Goal: Task Accomplishment & Management: Complete application form

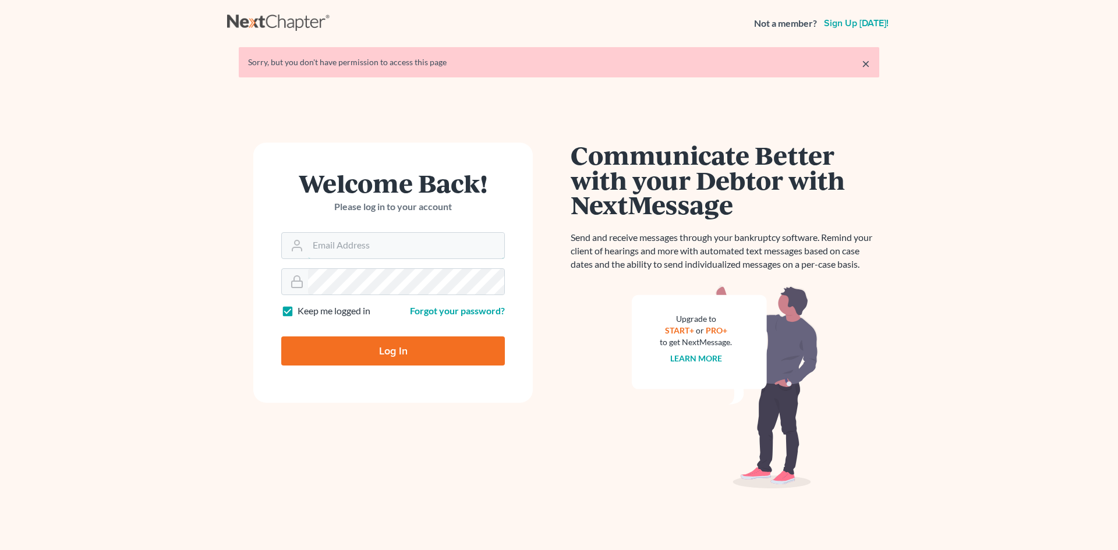
type input "[EMAIL_ADDRESS][DOMAIN_NAME]"
type input "Thinking..."
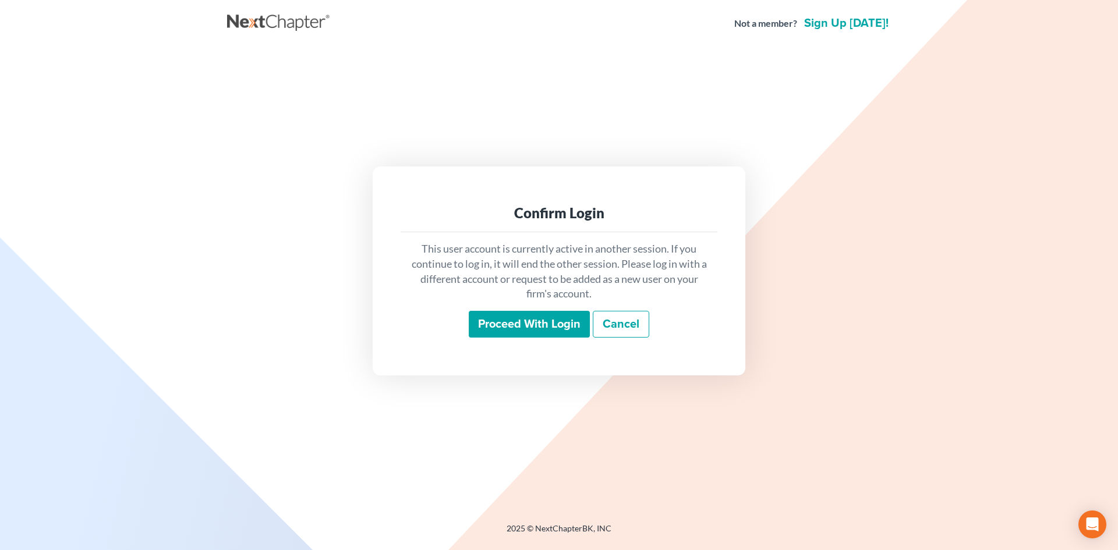
click at [541, 328] on input "Proceed with login" at bounding box center [529, 324] width 121 height 27
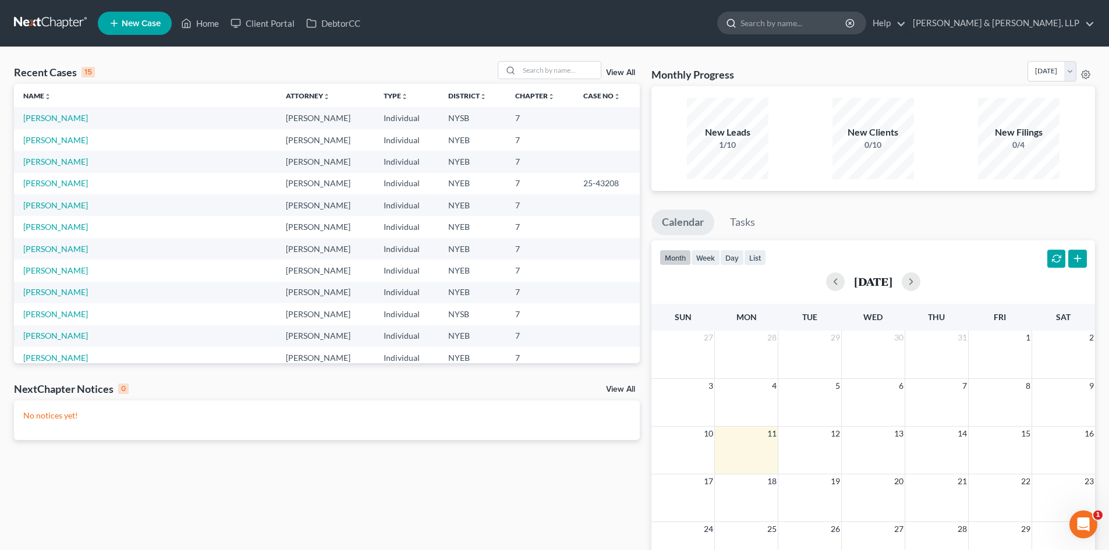
click at [847, 20] on input "search" at bounding box center [794, 23] width 107 height 22
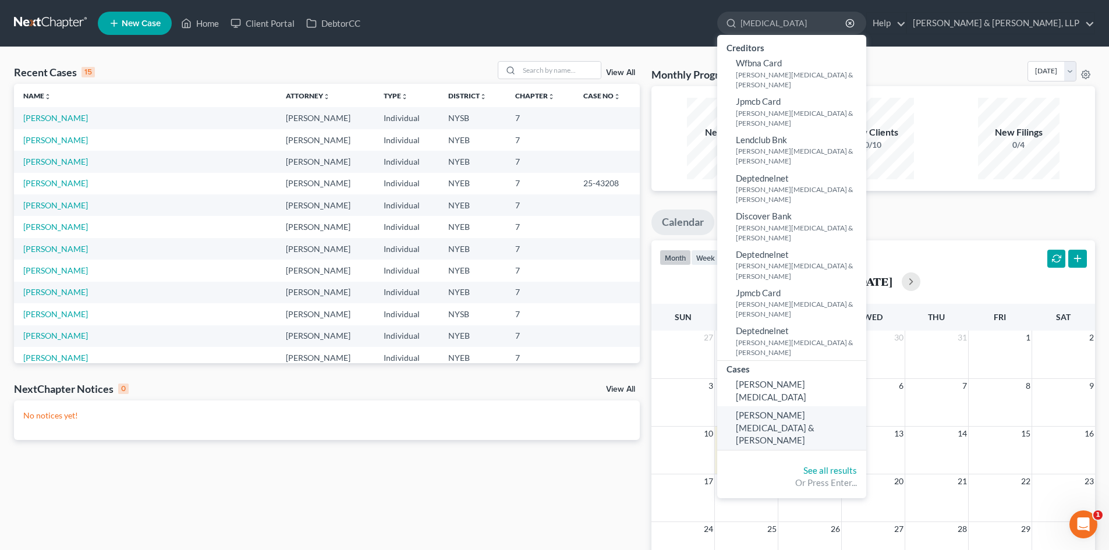
type input "yasmin"
click at [815, 410] on span "Vera, Yasmin & Hamilton, John" at bounding box center [775, 428] width 79 height 36
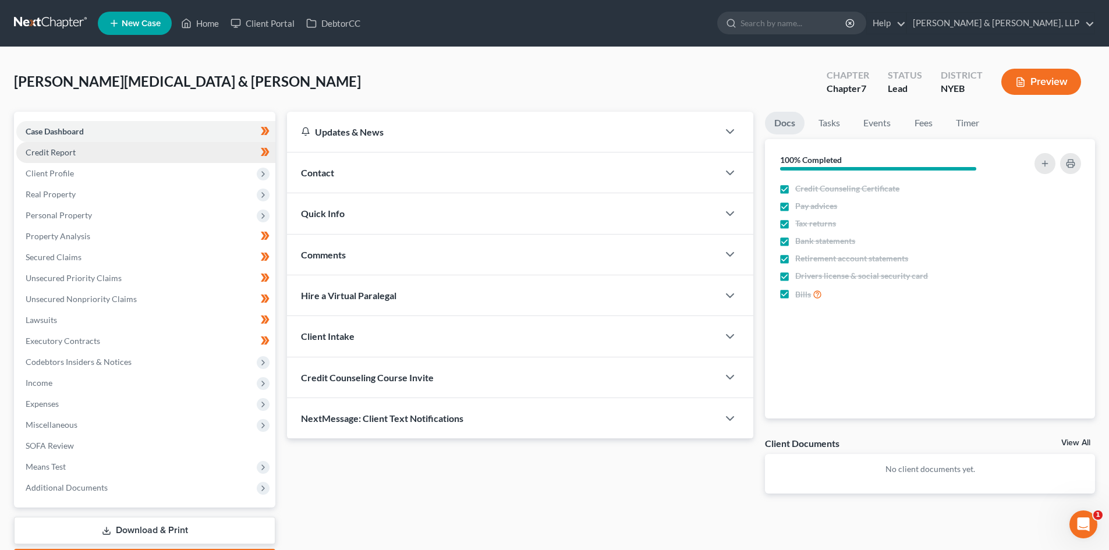
click at [158, 154] on link "Credit Report" at bounding box center [145, 152] width 259 height 21
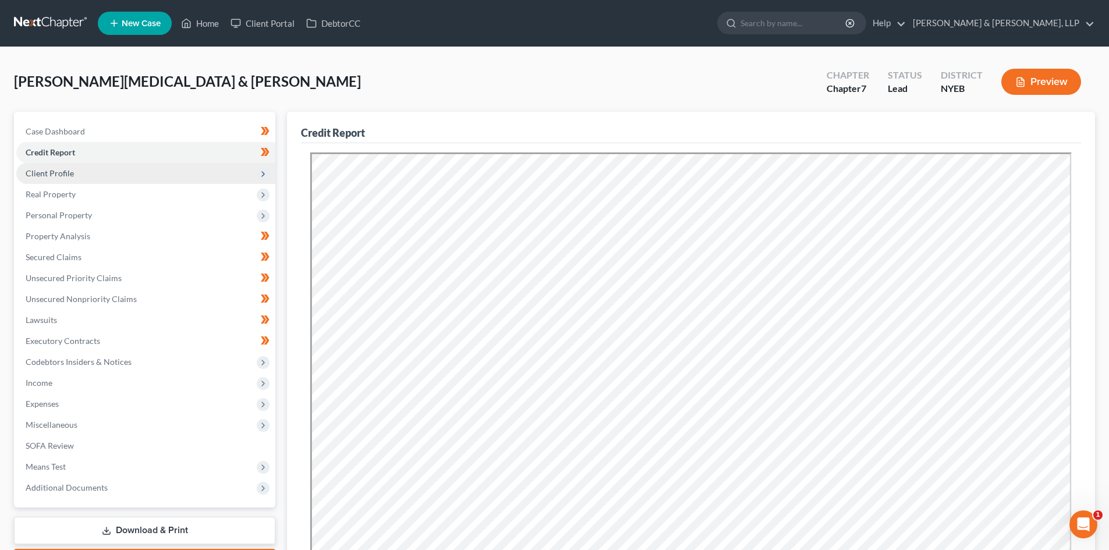
click at [149, 175] on span "Client Profile" at bounding box center [145, 173] width 259 height 21
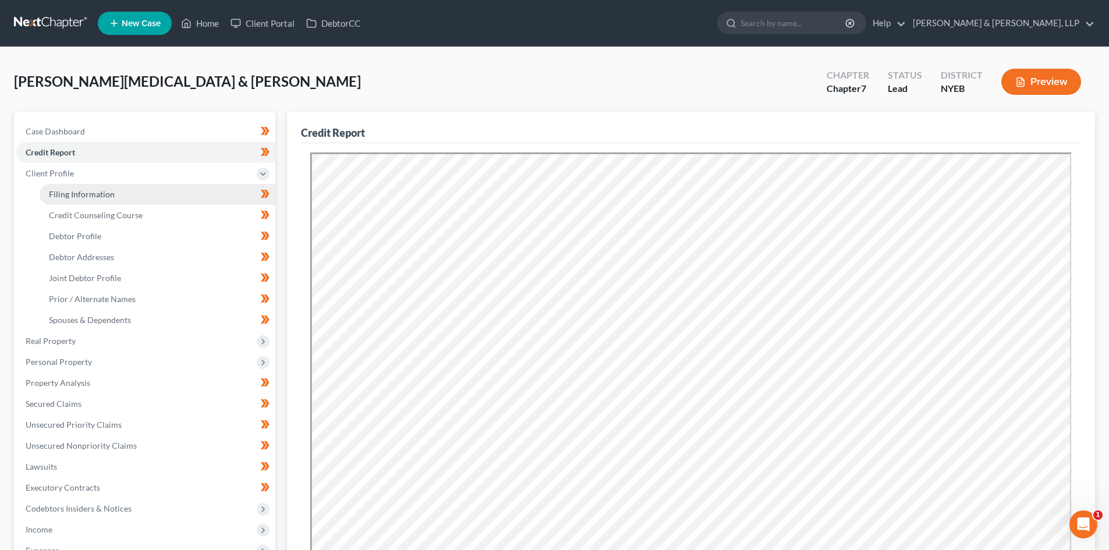
click at [141, 194] on link "Filing Information" at bounding box center [158, 194] width 236 height 21
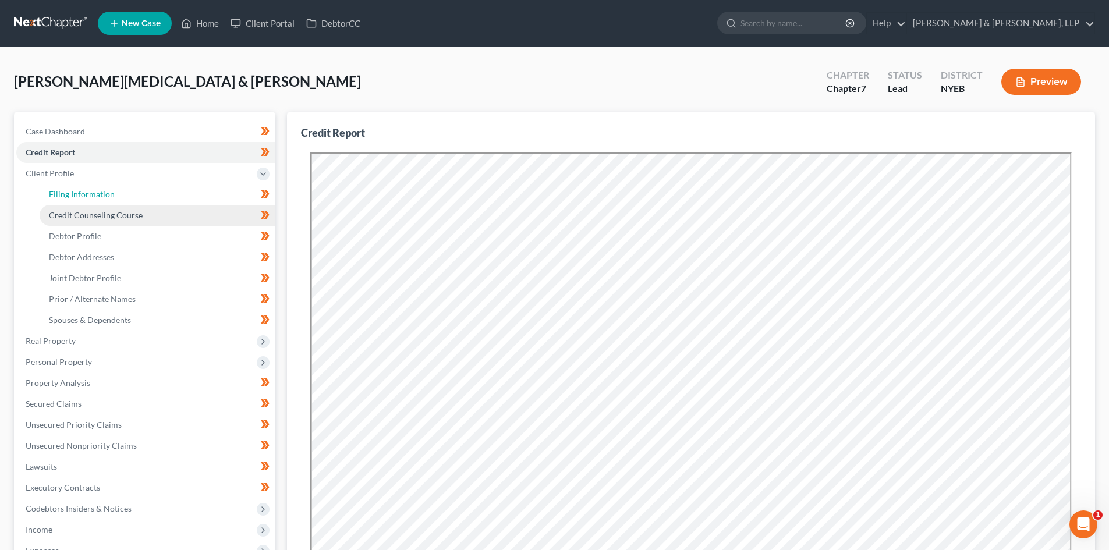
select select "1"
select select "0"
select select "53"
select select "0"
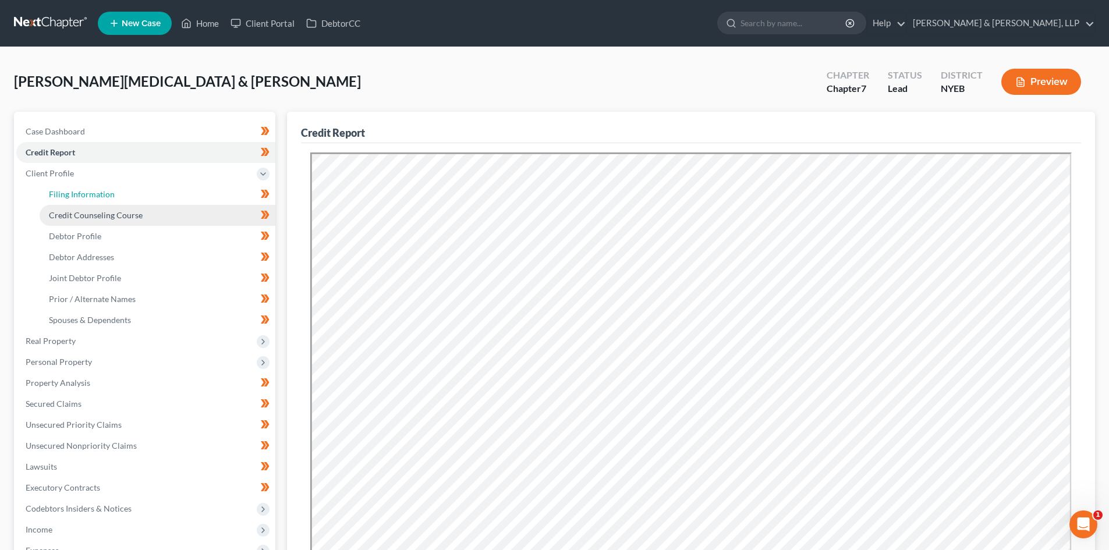
select select "35"
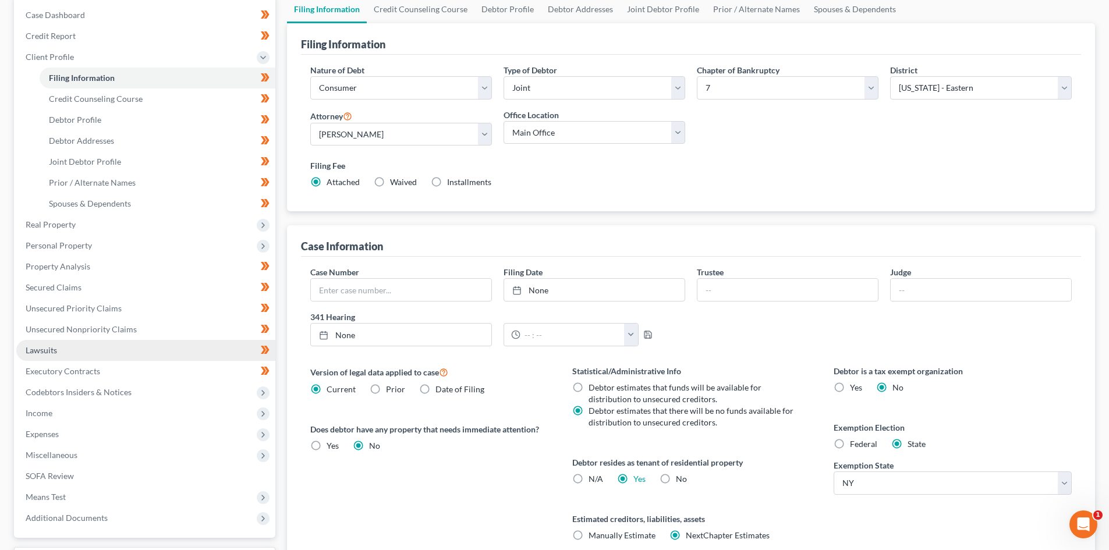
click at [91, 341] on link "Lawsuits" at bounding box center [145, 350] width 259 height 21
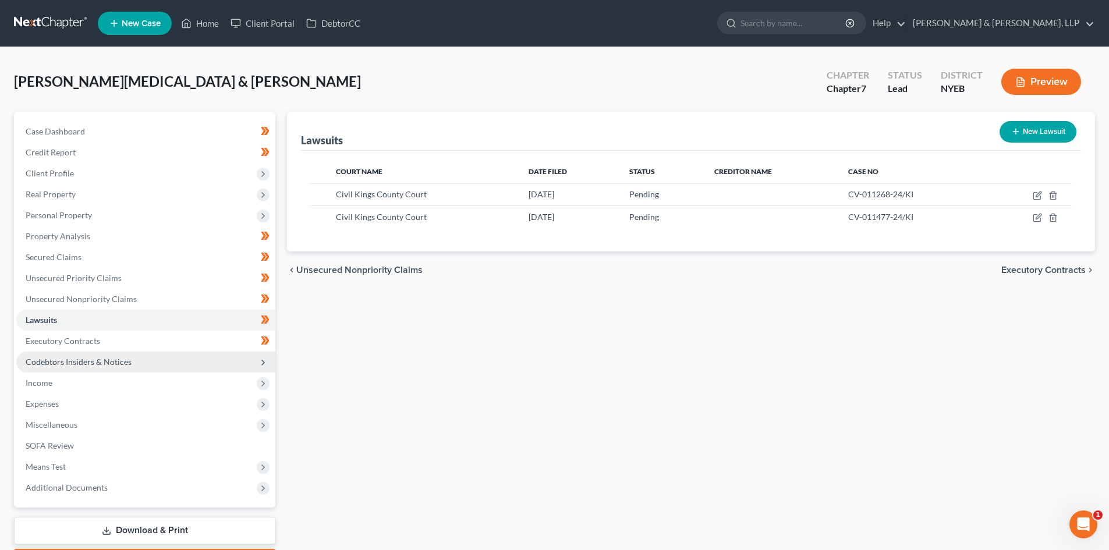
click at [101, 367] on span "Codebtors Insiders & Notices" at bounding box center [145, 362] width 259 height 21
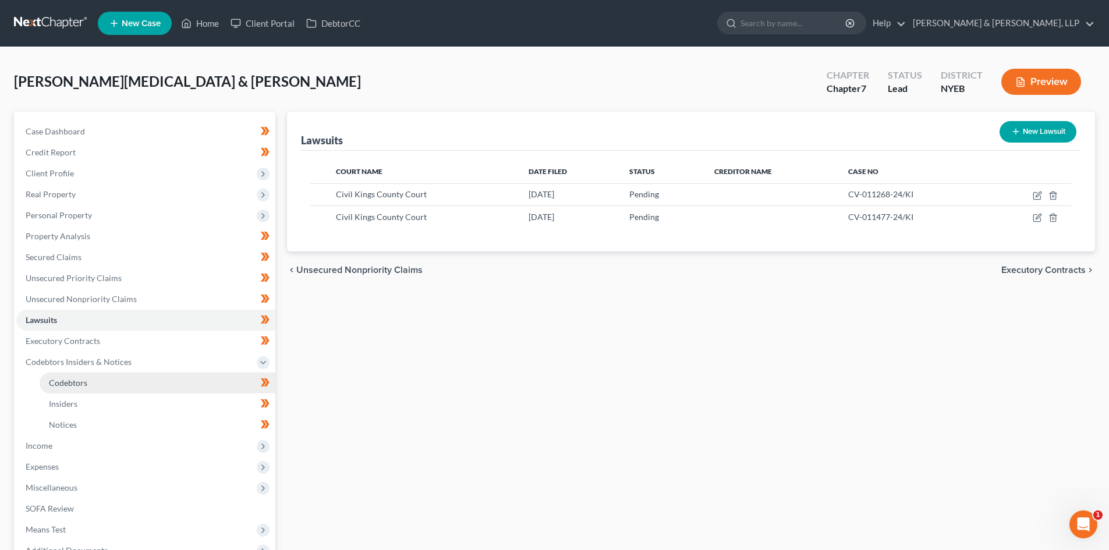
click at [122, 385] on link "Codebtors" at bounding box center [158, 383] width 236 height 21
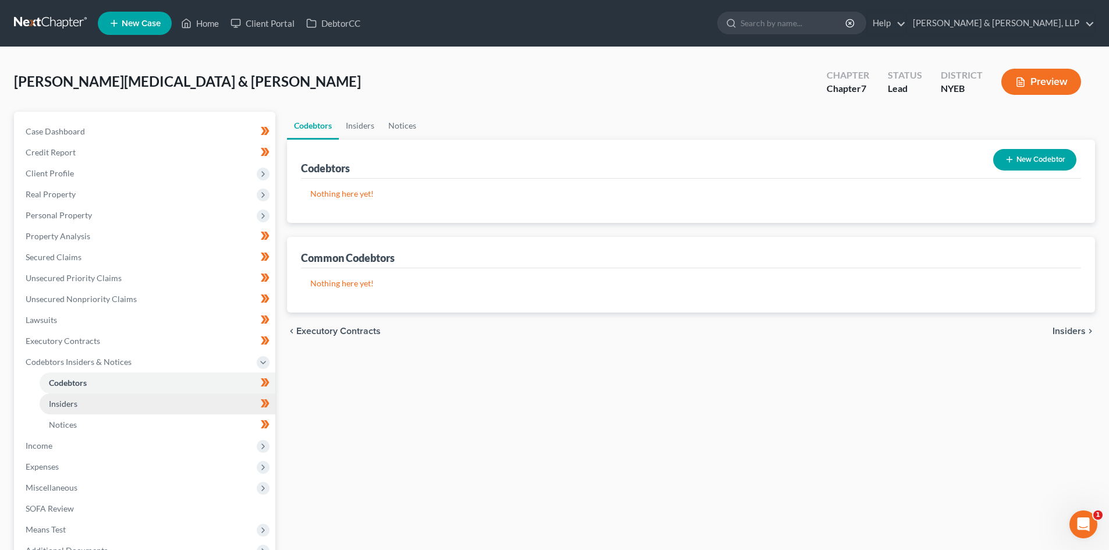
click at [131, 408] on link "Insiders" at bounding box center [158, 404] width 236 height 21
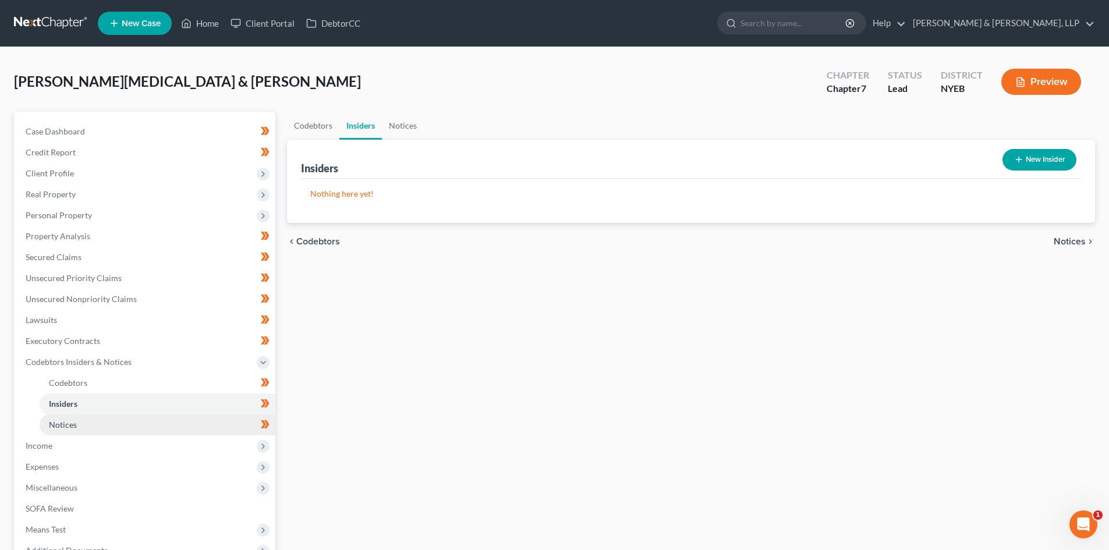
click at [138, 420] on link "Notices" at bounding box center [158, 425] width 236 height 21
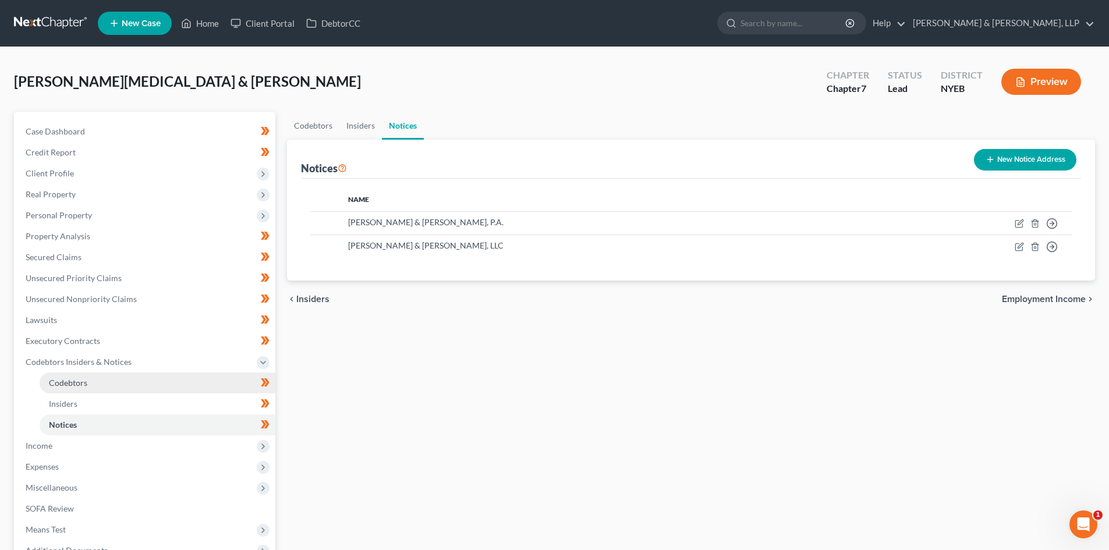
scroll to position [58, 0]
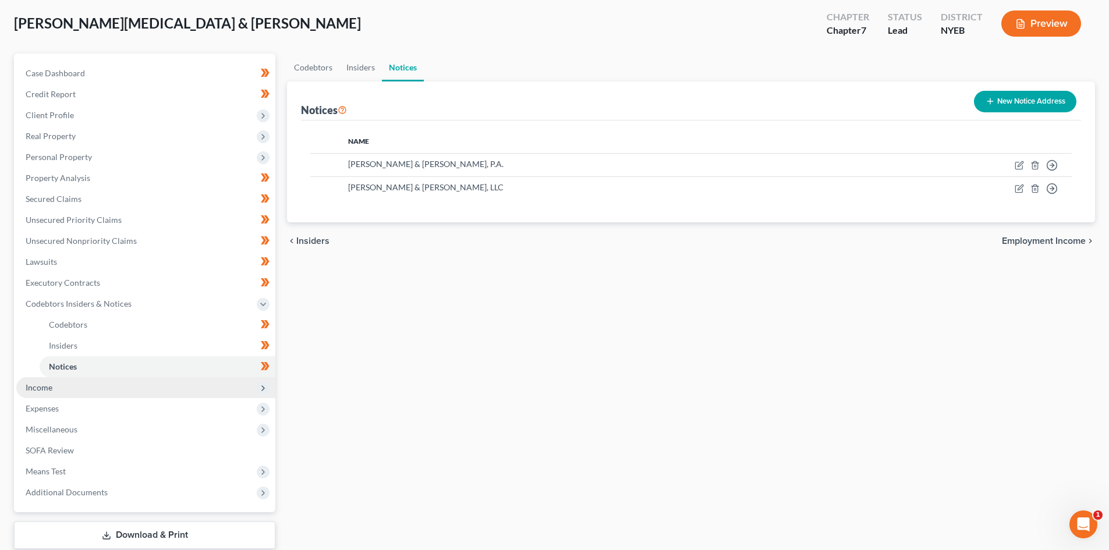
click at [65, 391] on span "Income" at bounding box center [145, 387] width 259 height 21
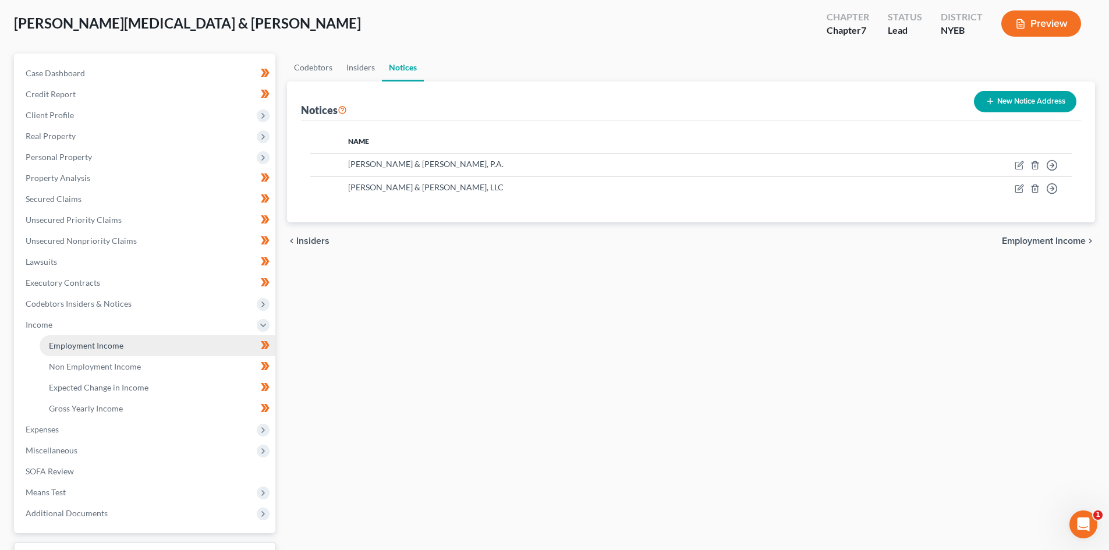
click at [94, 347] on span "Employment Income" at bounding box center [86, 346] width 75 height 10
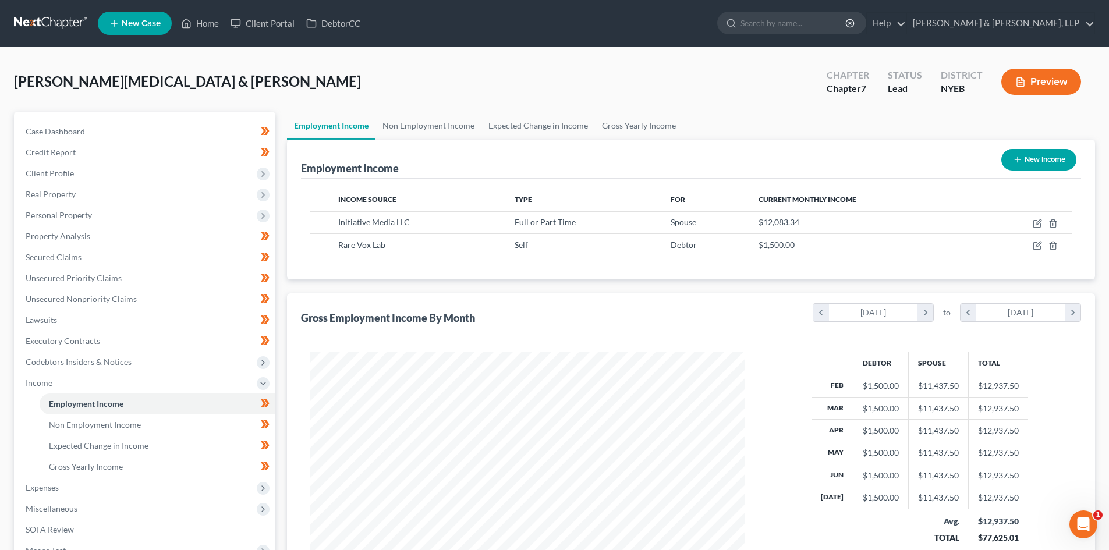
scroll to position [217, 458]
click at [121, 429] on link "Non Employment Income" at bounding box center [158, 425] width 236 height 21
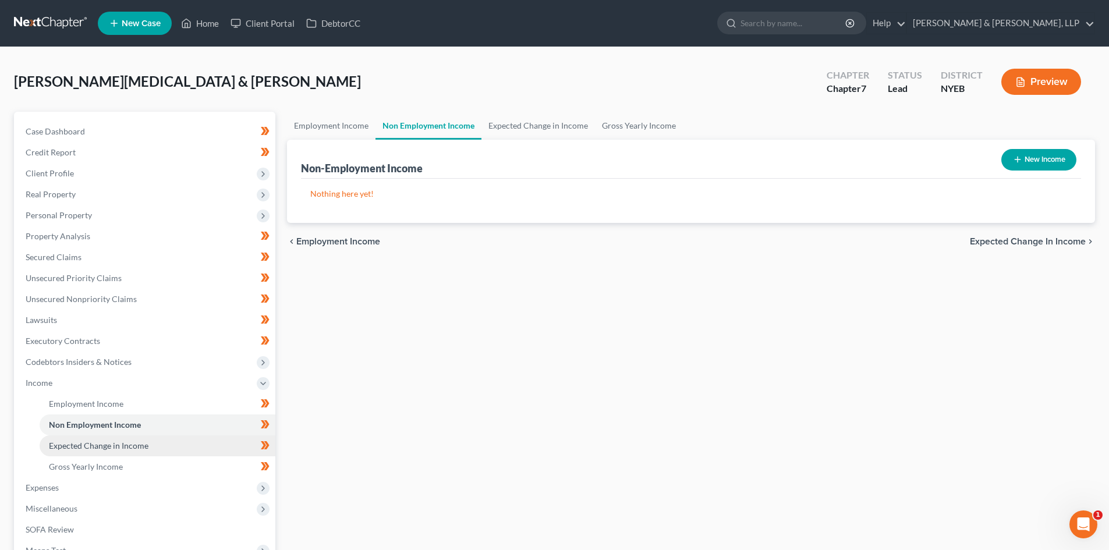
click at [125, 449] on span "Expected Change in Income" at bounding box center [99, 446] width 100 height 10
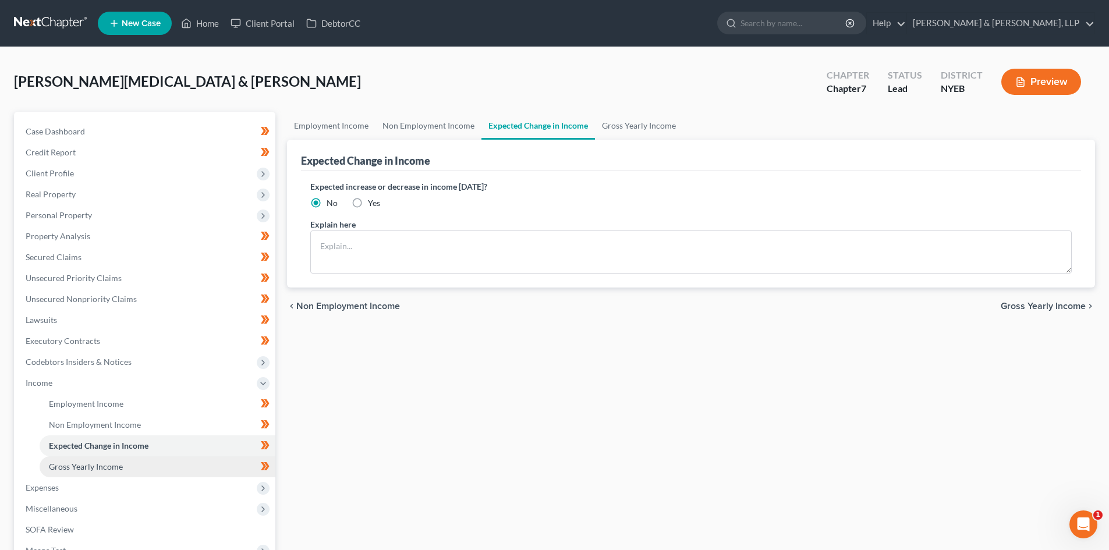
click at [124, 473] on link "Gross Yearly Income" at bounding box center [158, 466] width 236 height 21
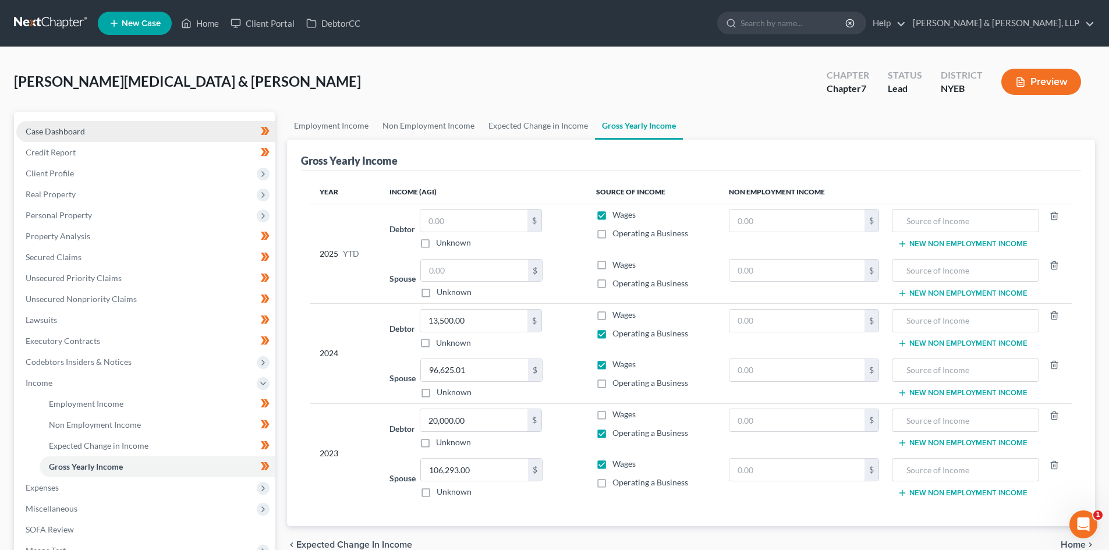
click at [108, 122] on link "Case Dashboard" at bounding box center [145, 131] width 259 height 21
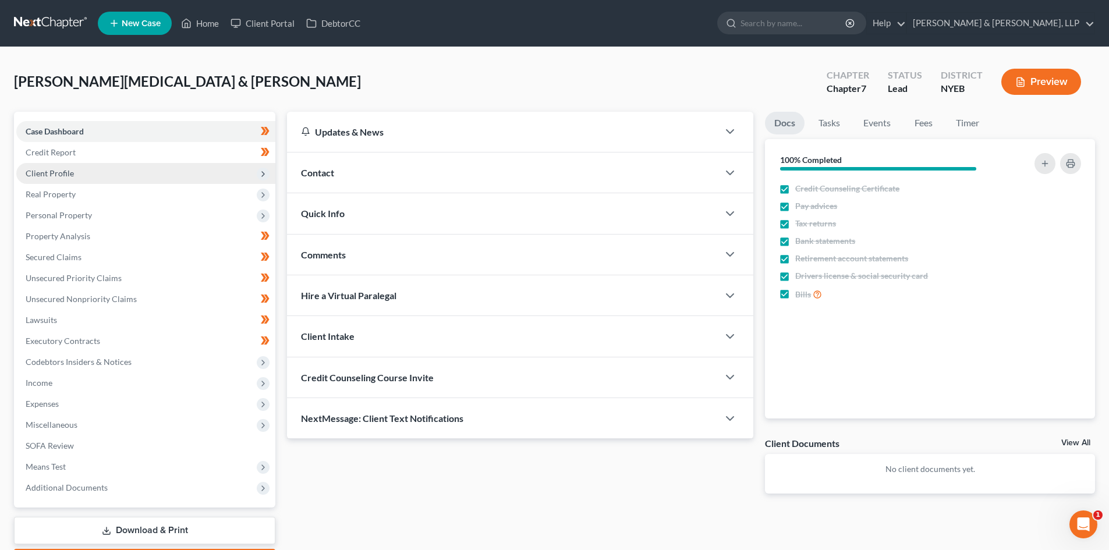
click at [79, 169] on span "Client Profile" at bounding box center [145, 173] width 259 height 21
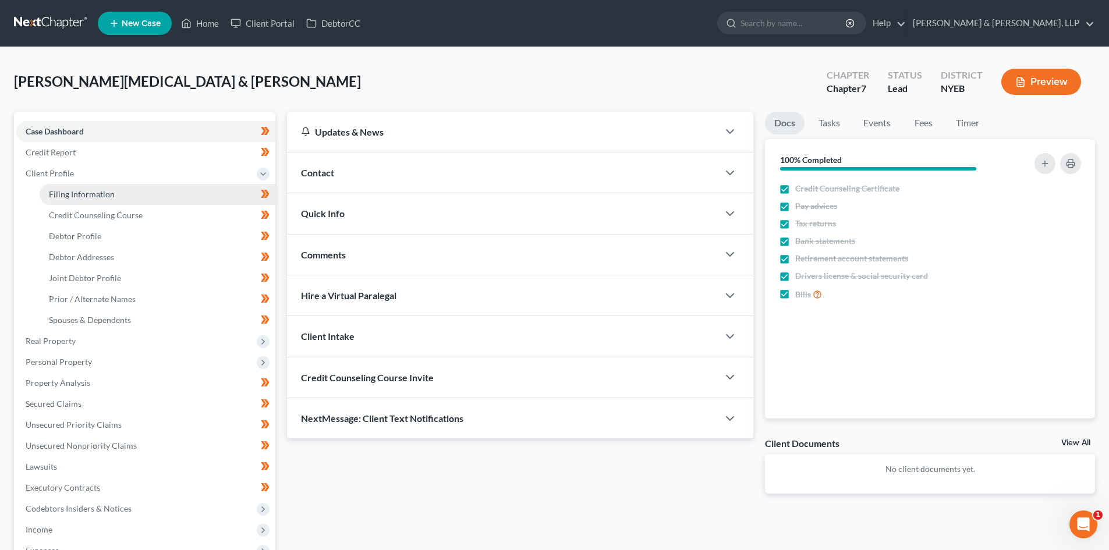
click at [101, 187] on link "Filing Information" at bounding box center [158, 194] width 236 height 21
select select "1"
select select "0"
select select "53"
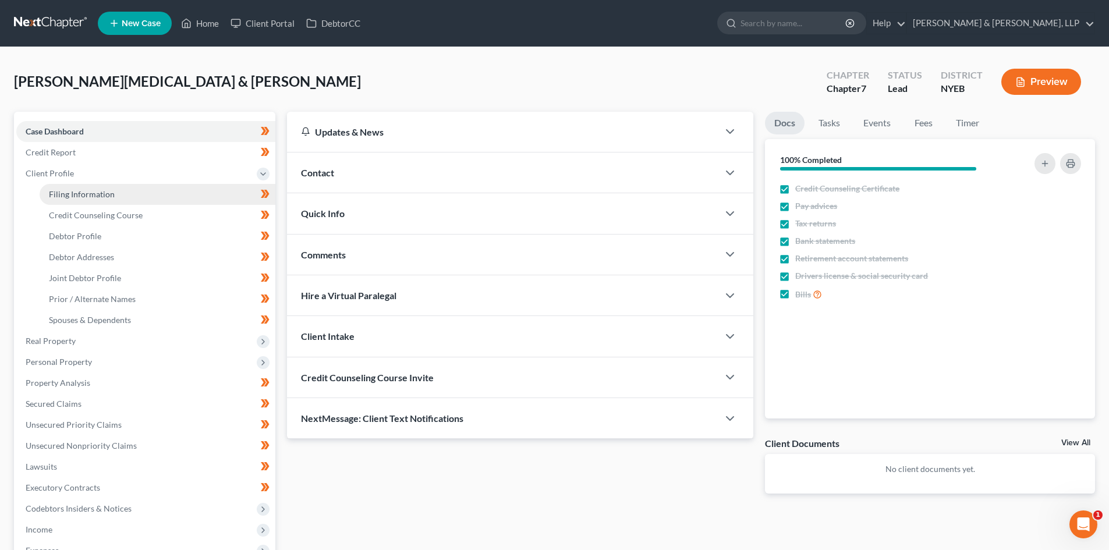
select select "0"
select select "35"
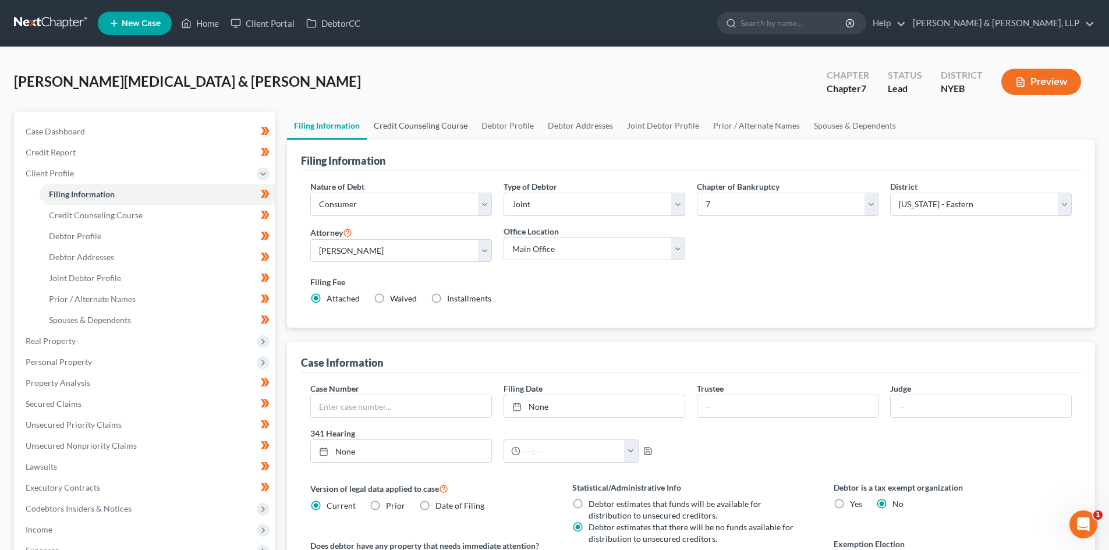
click at [399, 133] on link "Credit Counseling Course" at bounding box center [421, 126] width 108 height 28
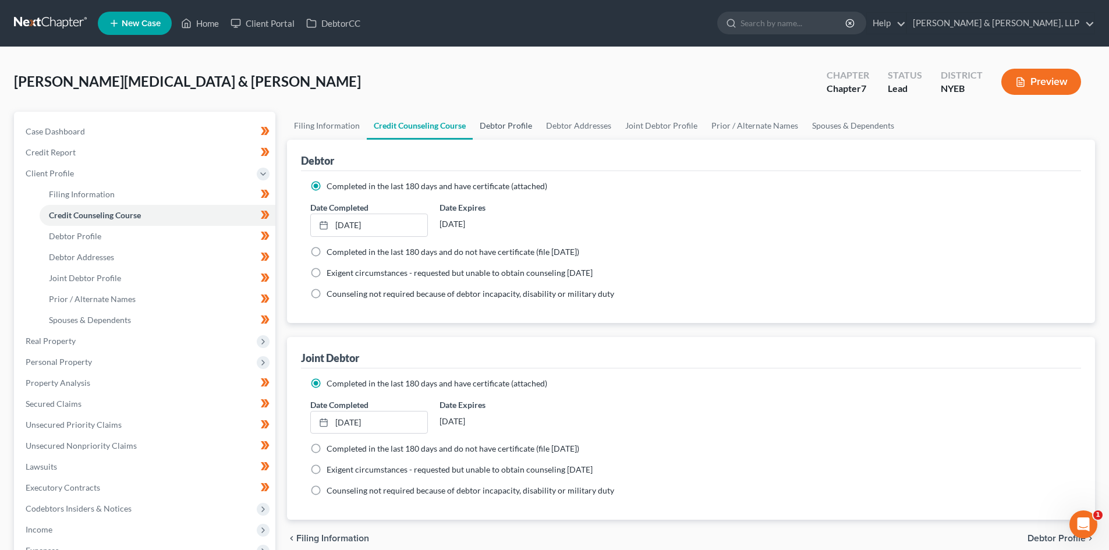
click at [491, 130] on link "Debtor Profile" at bounding box center [506, 126] width 66 height 28
select select "1"
select select "2"
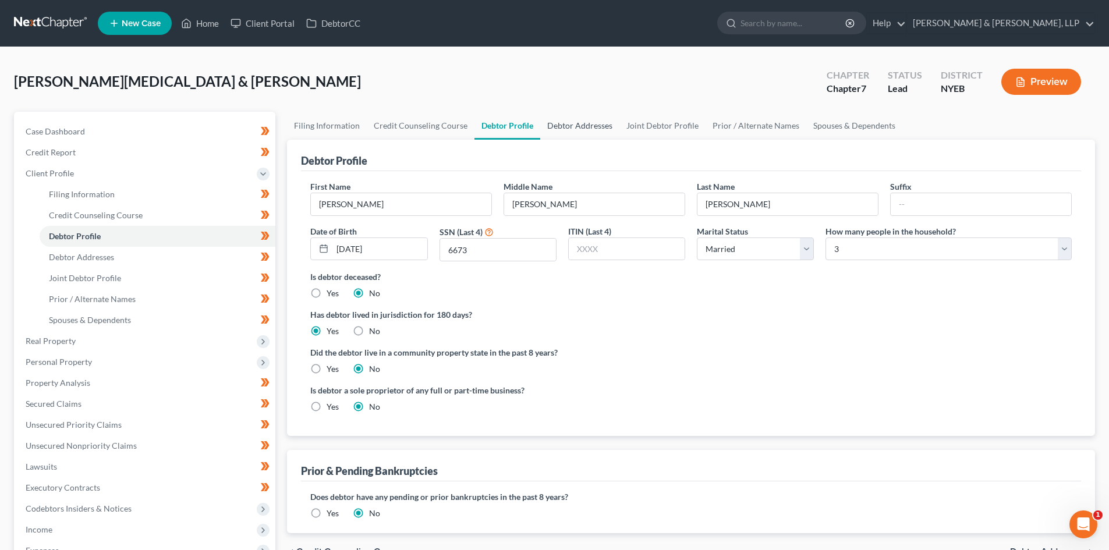
click at [604, 128] on link "Debtor Addresses" at bounding box center [579, 126] width 79 height 28
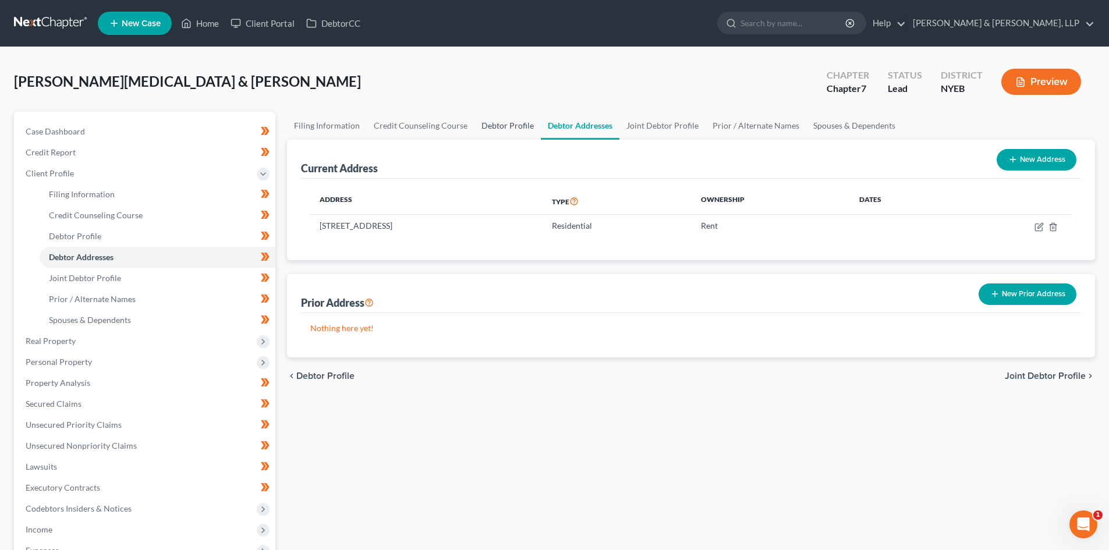
click at [507, 132] on link "Debtor Profile" at bounding box center [508, 126] width 66 height 28
select select "1"
select select "2"
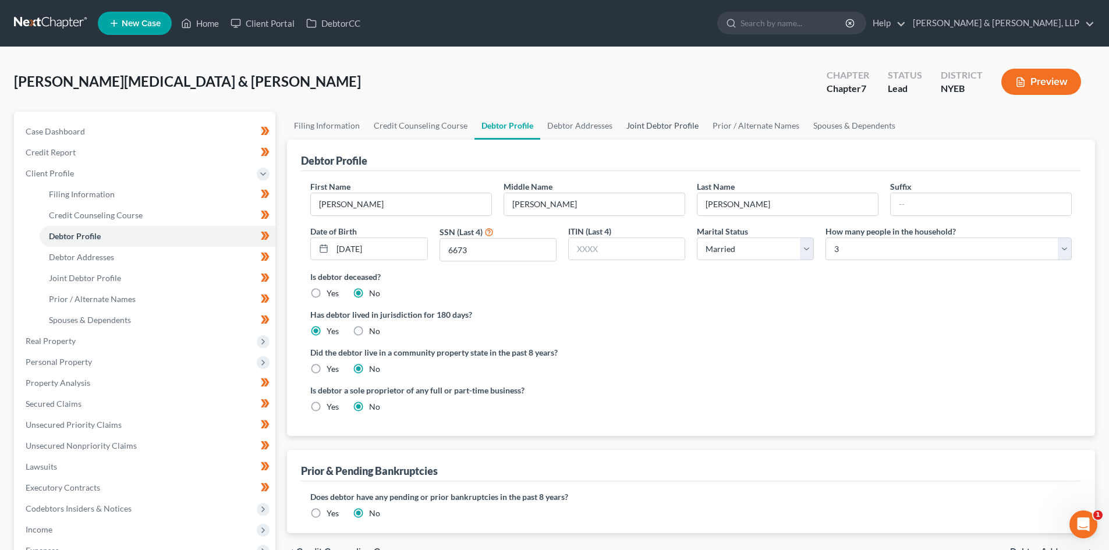
click at [684, 129] on link "Joint Debtor Profile" at bounding box center [662, 126] width 86 height 28
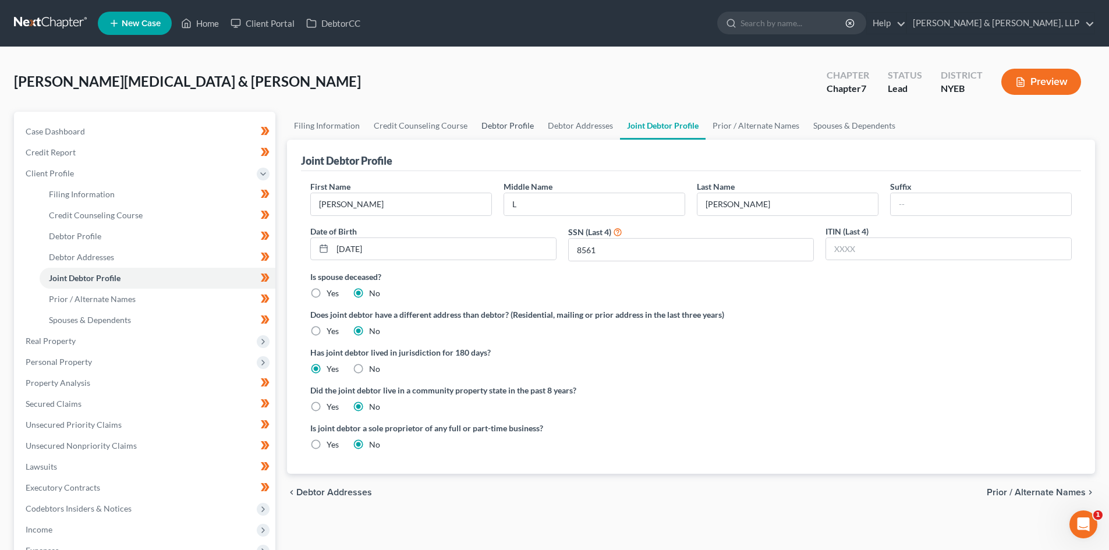
click at [482, 120] on link "Debtor Profile" at bounding box center [508, 126] width 66 height 28
select select "1"
select select "2"
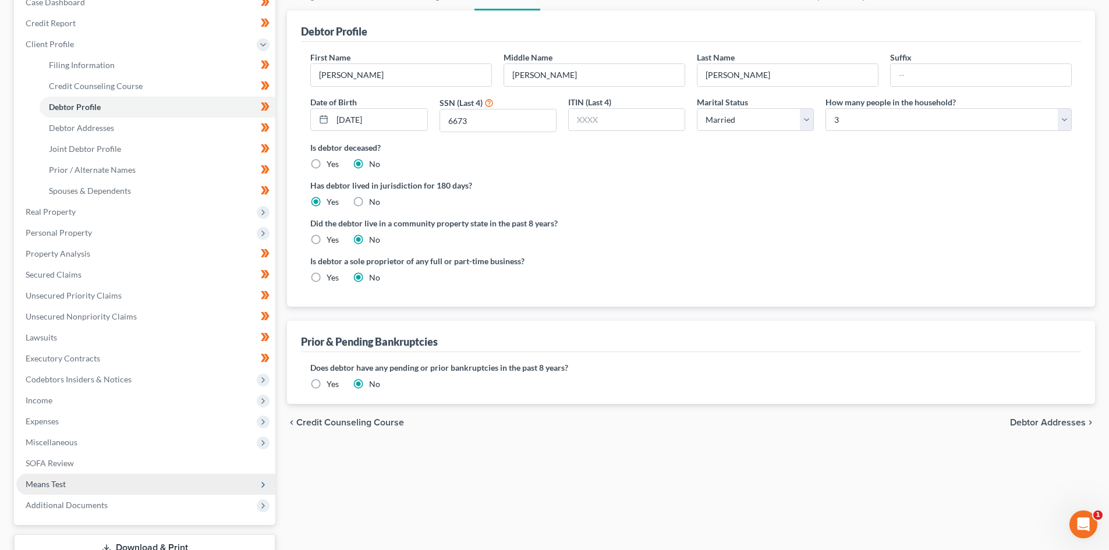
scroll to position [215, 0]
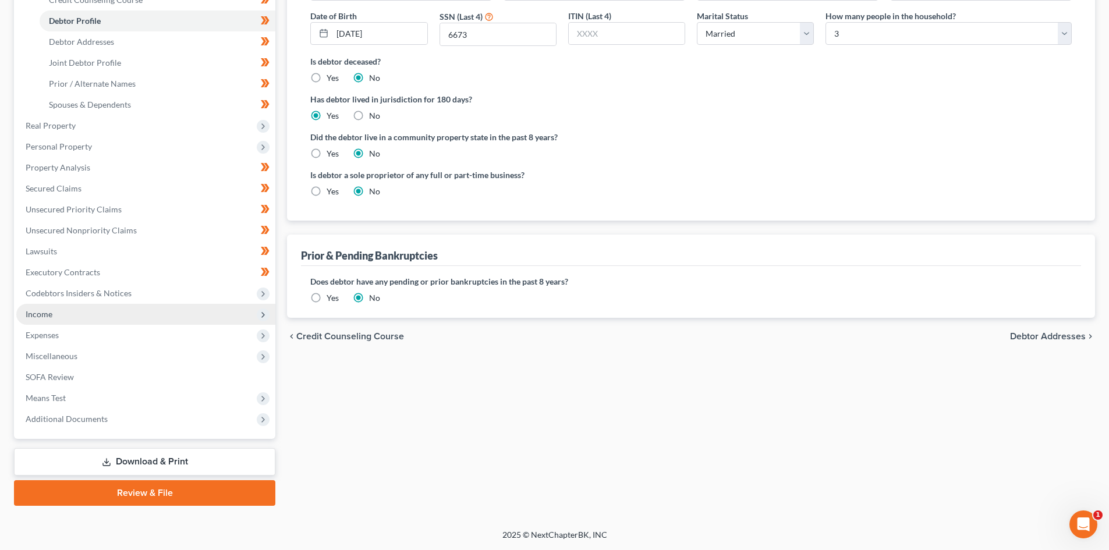
click at [90, 317] on span "Income" at bounding box center [145, 314] width 259 height 21
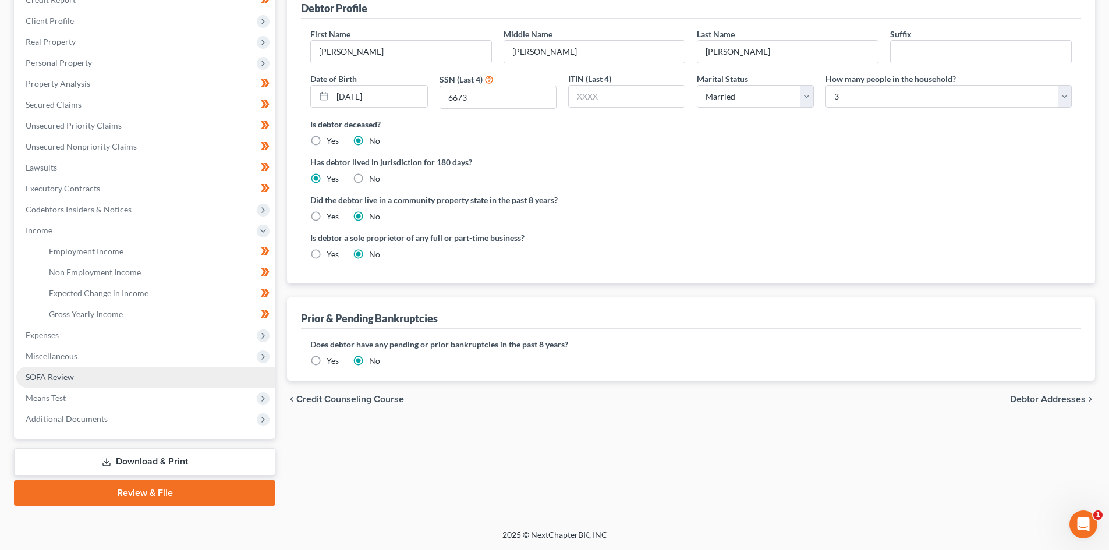
scroll to position [153, 0]
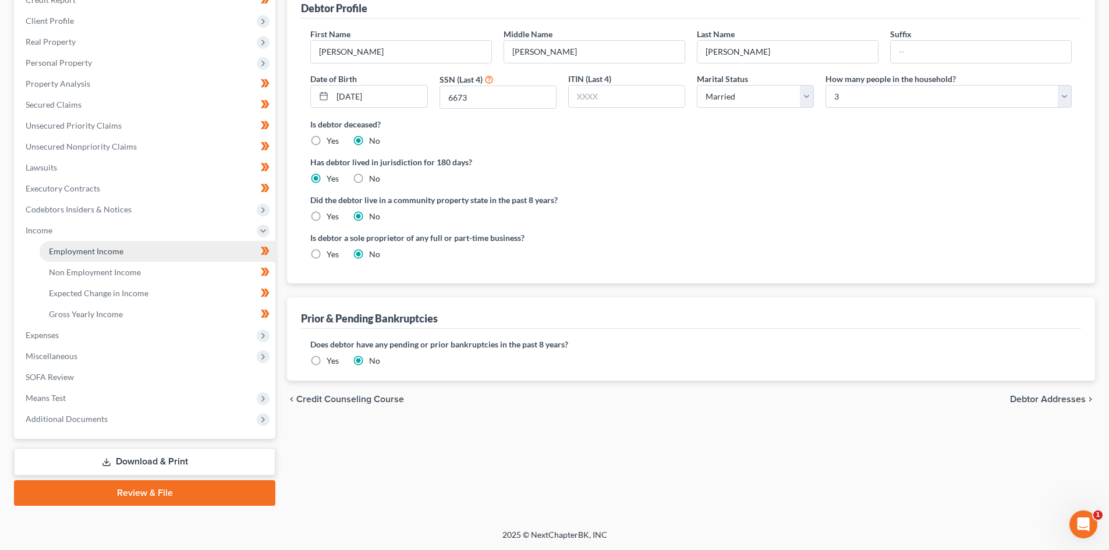
click at [108, 251] on span "Employment Income" at bounding box center [86, 251] width 75 height 10
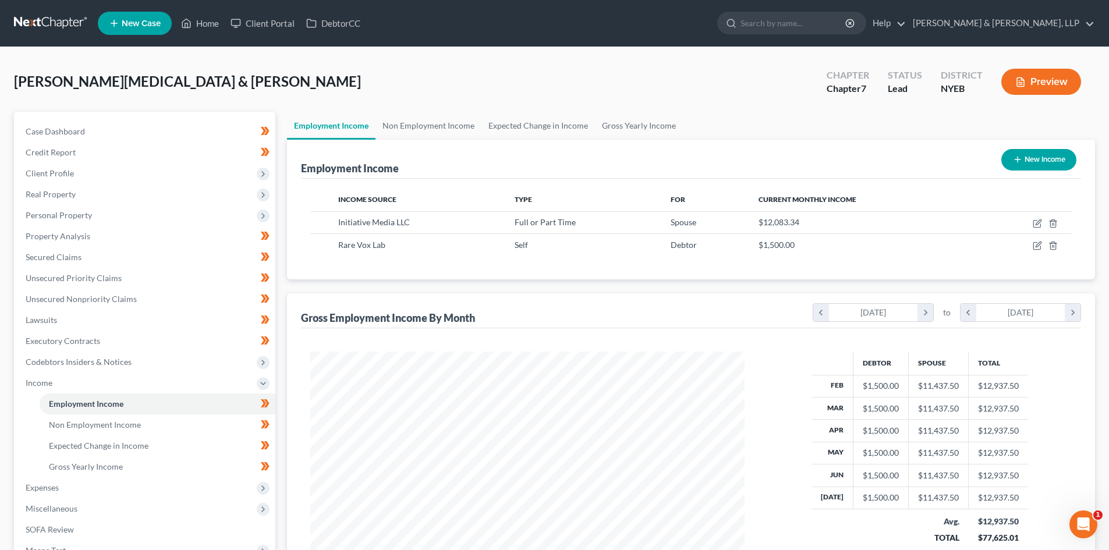
scroll to position [217, 458]
click at [119, 474] on link "Gross Yearly Income" at bounding box center [158, 466] width 236 height 21
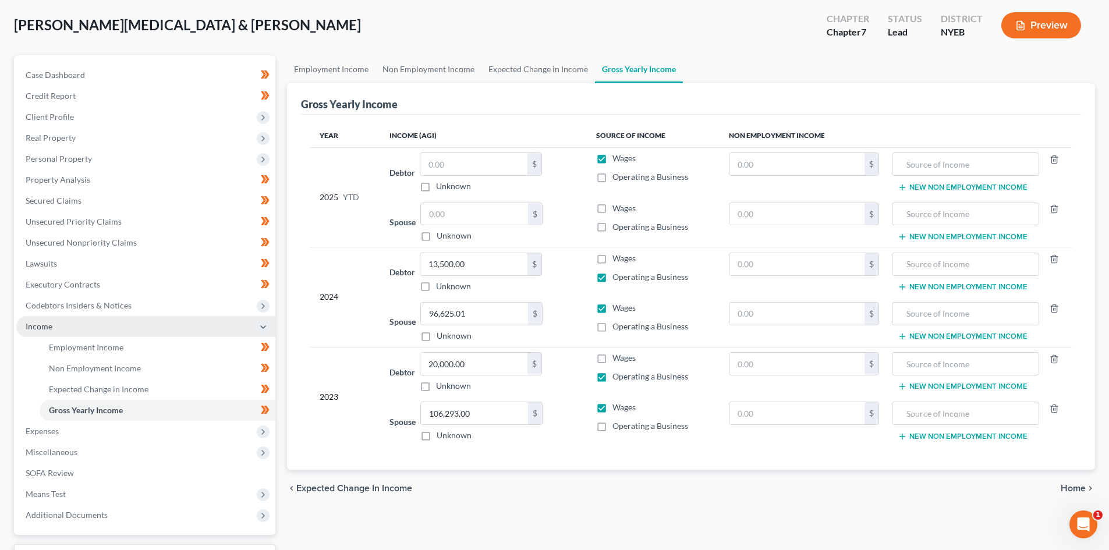
scroll to position [36, 0]
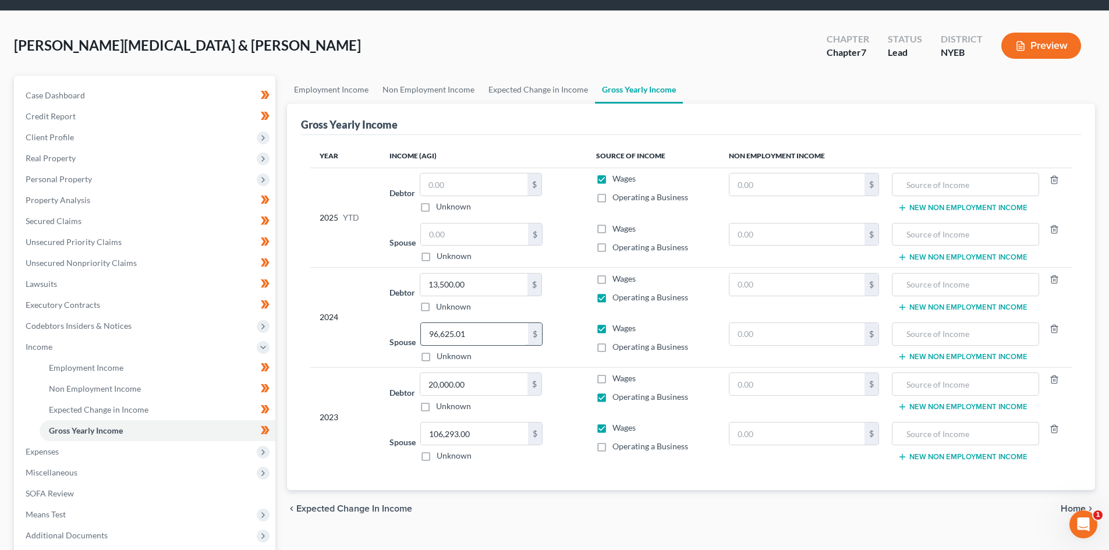
click at [502, 336] on input "96,625.01" at bounding box center [474, 334] width 107 height 22
drag, startPoint x: 490, startPoint y: 338, endPoint x: 424, endPoint y: 335, distance: 66.5
click at [424, 335] on input "96,625.01" at bounding box center [474, 334] width 107 height 22
type input "120,872.00"
drag, startPoint x: 1, startPoint y: 449, endPoint x: -10, endPoint y: 433, distance: 20.2
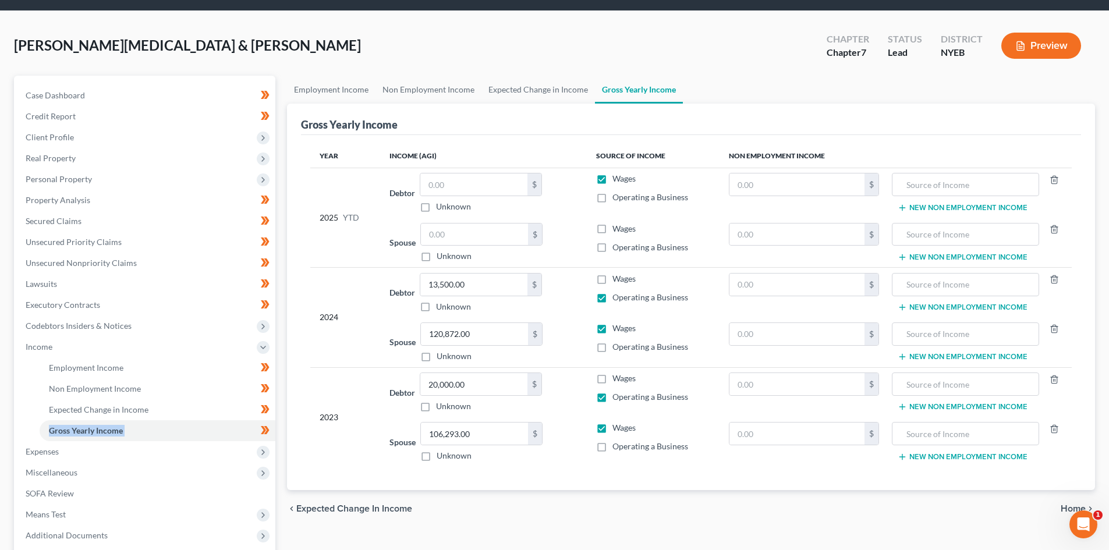
click at [0, 433] on html "Home New Case Client Portal DebtorCC Ortiz & Ortiz, LLP email@ortizandortiz.com…" at bounding box center [554, 315] width 1109 height 703
click at [483, 282] on input "13,500.00" at bounding box center [473, 285] width 107 height 22
type input "25,171.00"
click at [546, 505] on div "chevron_left Expected Change in Income Home chevron_right" at bounding box center [691, 508] width 808 height 37
click at [613, 199] on label "Operating a Business" at bounding box center [651, 198] width 76 height 12
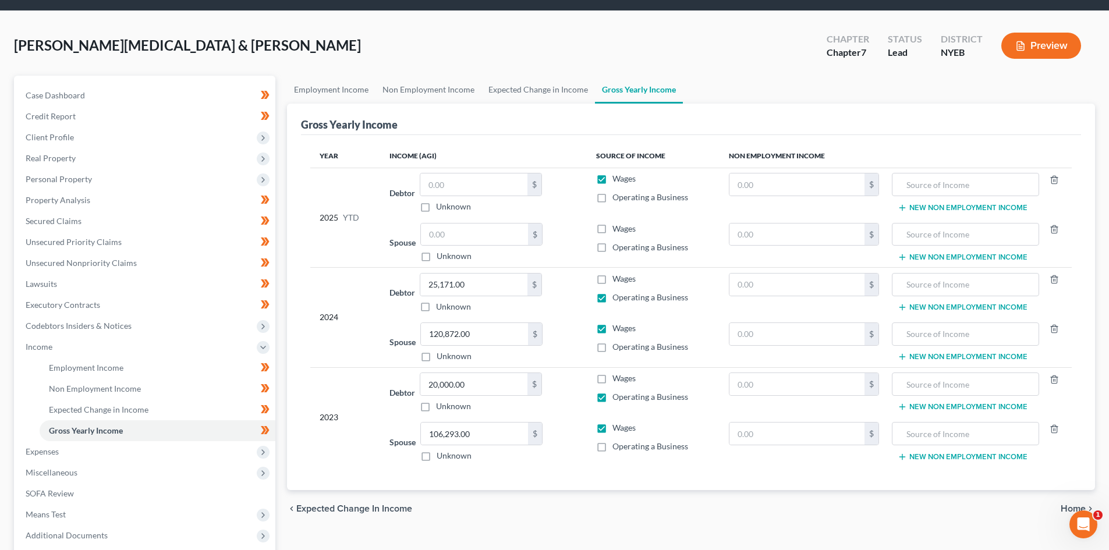
click at [617, 199] on input "Operating a Business" at bounding box center [621, 196] width 8 height 8
checkbox input "true"
click at [613, 179] on label "Wages" at bounding box center [624, 179] width 23 height 12
click at [617, 179] on input "Wages" at bounding box center [621, 177] width 8 height 8
checkbox input "false"
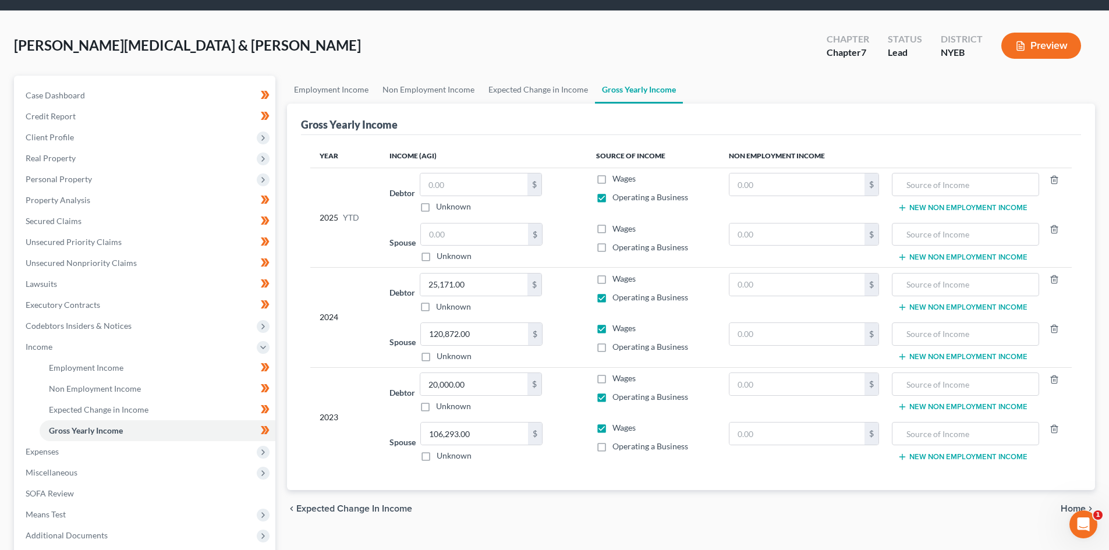
click at [613, 224] on label "Wages" at bounding box center [624, 229] width 23 height 12
click at [617, 224] on input "Wages" at bounding box center [621, 227] width 8 height 8
checkbox input "true"
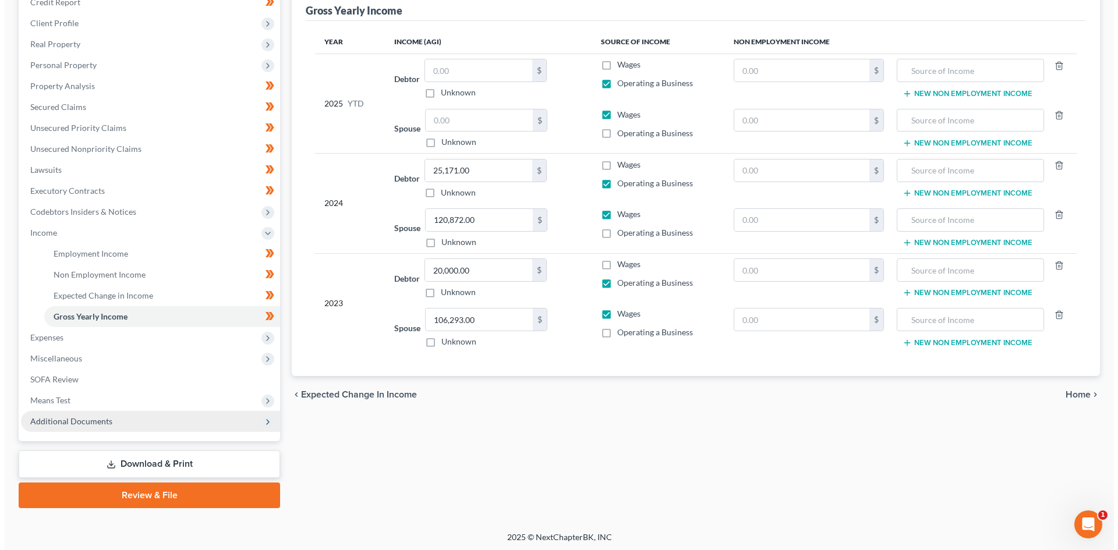
scroll to position [153, 0]
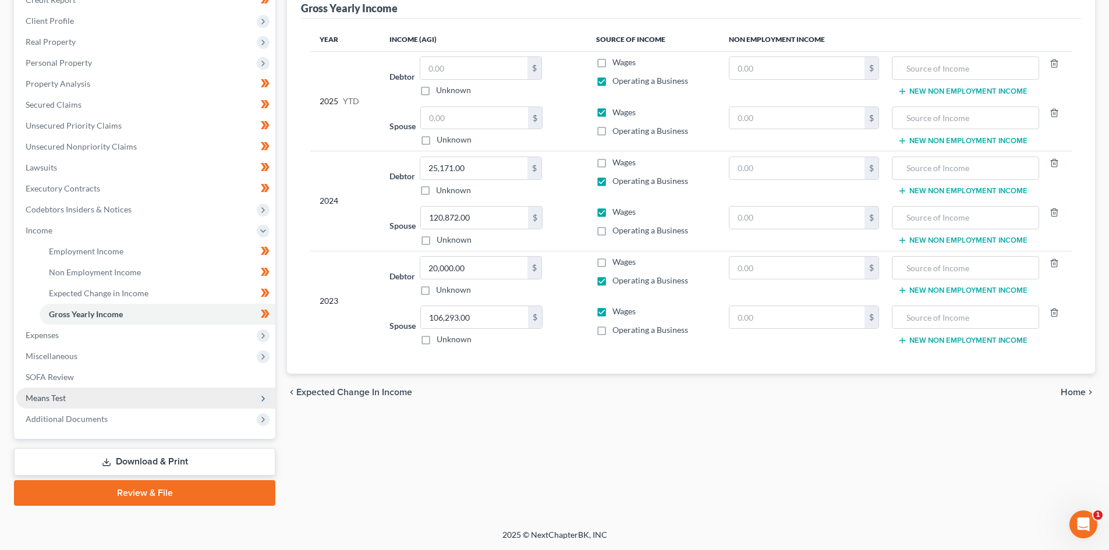
click at [65, 397] on span "Means Test" at bounding box center [46, 398] width 40 height 10
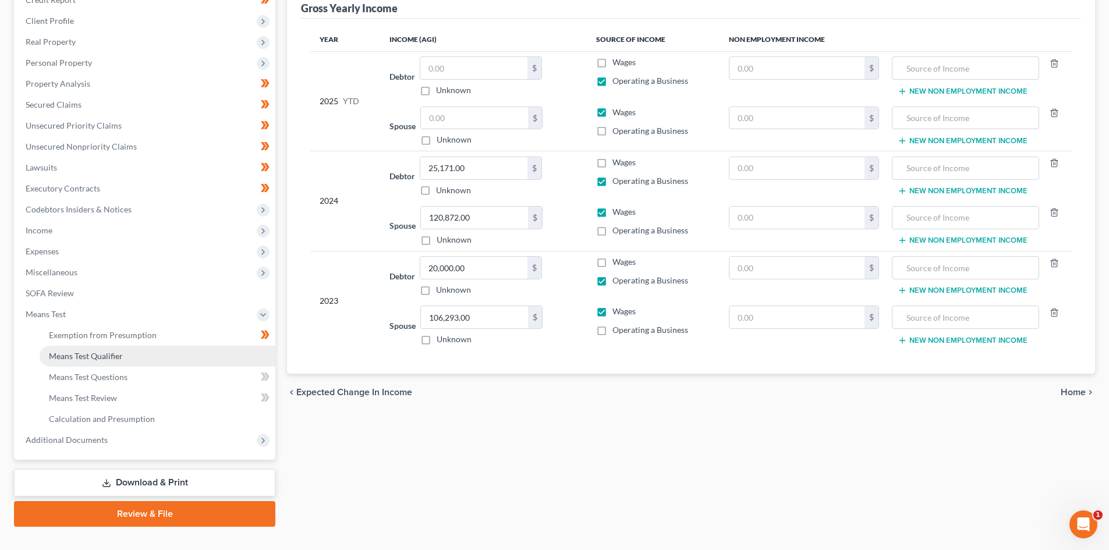
click at [119, 346] on link "Means Test Qualifier" at bounding box center [158, 356] width 236 height 21
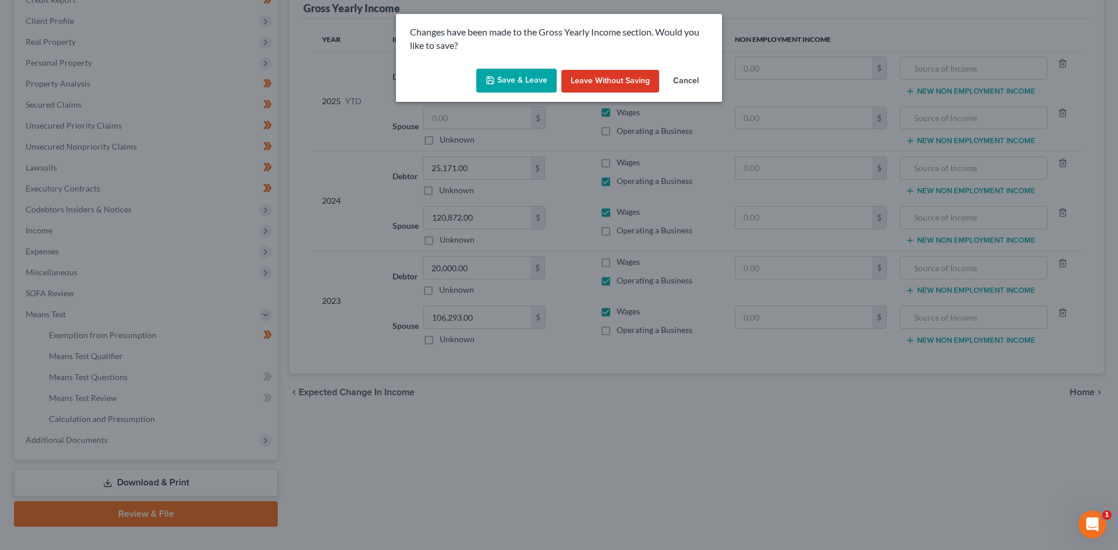
click at [525, 89] on button "Save & Leave" at bounding box center [516, 81] width 80 height 24
